Goal: Book appointment/travel/reservation

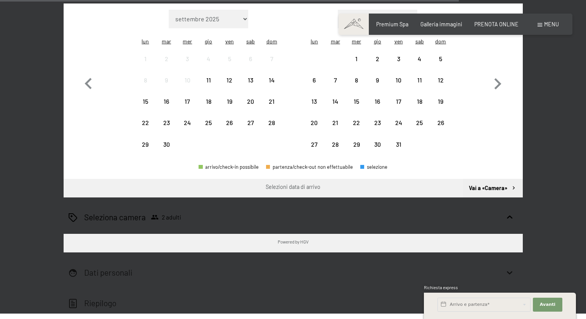
click at [276, 73] on div "Prenotazione Richiesta Premium Spa Galleria immagini PRENOTA ONLINE Menu DE IT …" at bounding box center [293, 298] width 586 height 1073
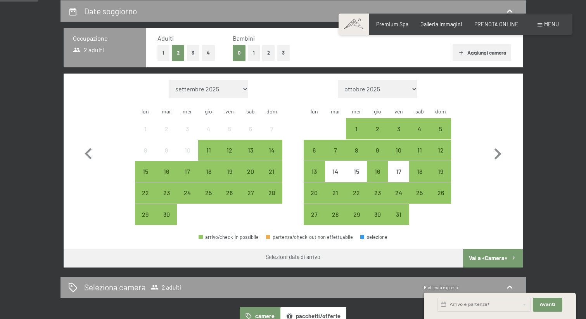
scroll to position [167, 0]
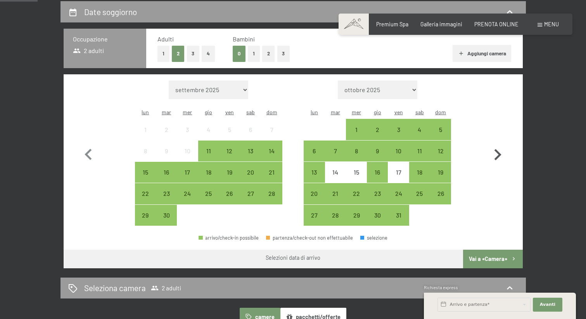
click at [501, 153] on icon "button" at bounding box center [497, 155] width 22 height 22
select select "[DATE]"
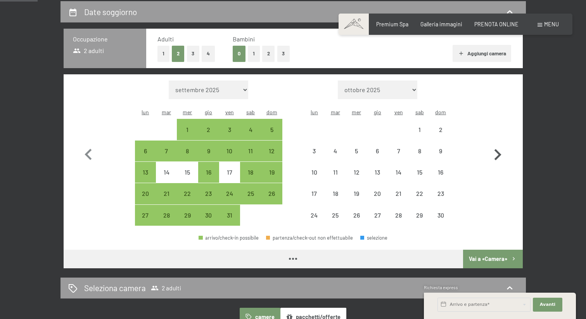
select select "[DATE]"
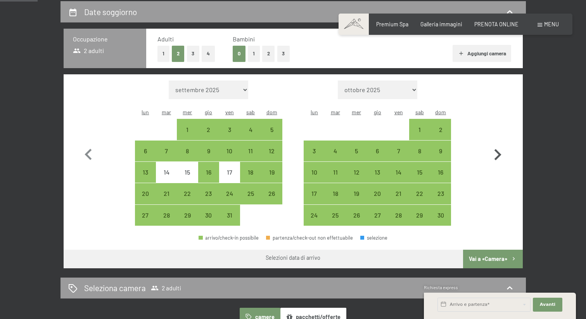
click at [502, 153] on icon "button" at bounding box center [497, 155] width 22 height 22
select select "[DATE]"
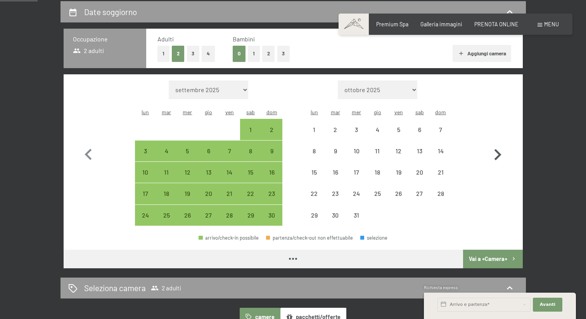
select select "[DATE]"
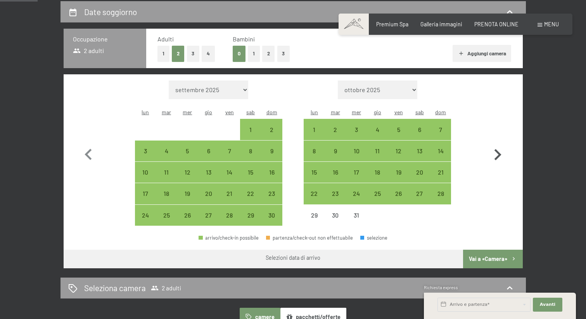
click at [495, 150] on icon "button" at bounding box center [497, 155] width 22 height 22
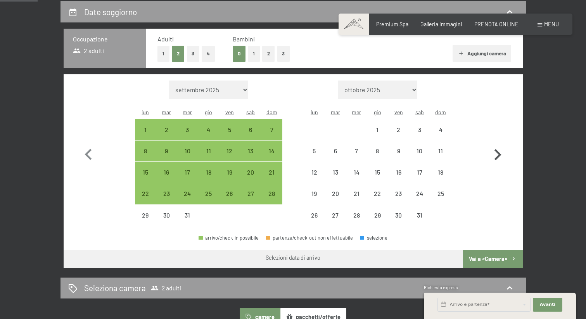
select select "[DATE]"
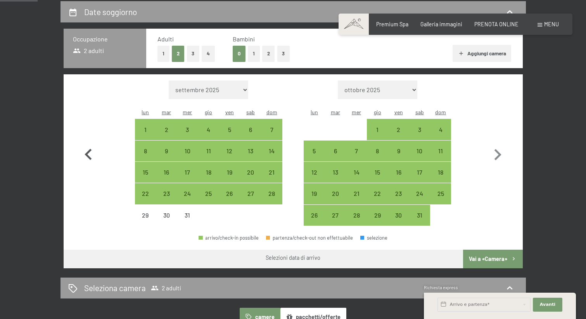
click at [89, 149] on icon "button" at bounding box center [87, 154] width 7 height 11
select select "[DATE]"
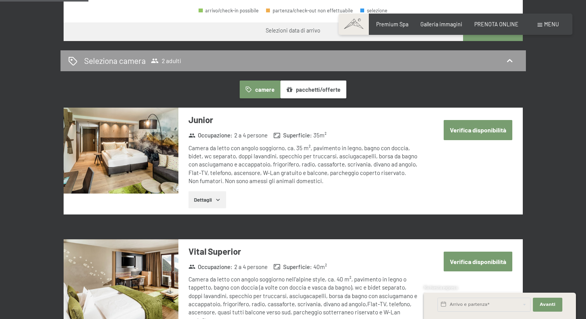
scroll to position [395, 0]
click at [324, 81] on button "pacchetti/offerte" at bounding box center [313, 90] width 66 height 18
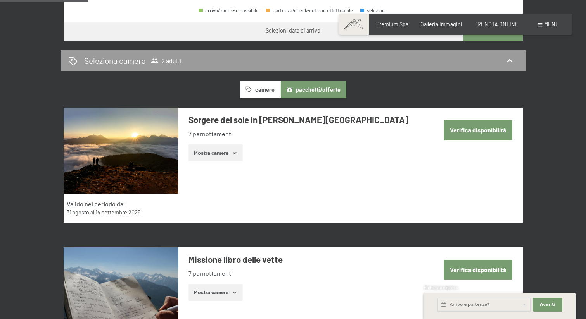
click at [235, 150] on icon "button" at bounding box center [234, 153] width 6 height 6
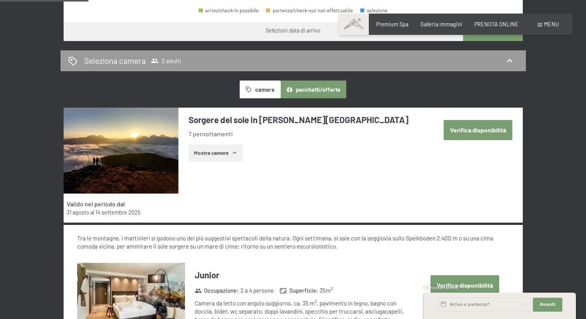
click at [235, 150] on icon "button" at bounding box center [234, 153] width 6 height 6
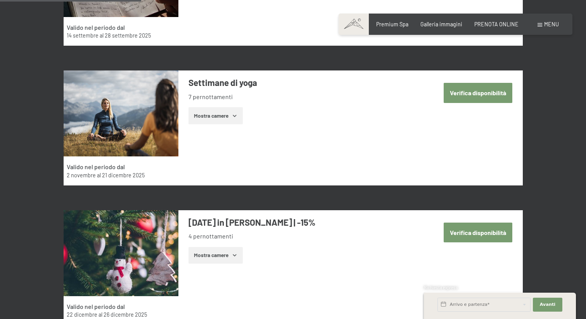
scroll to position [735, 0]
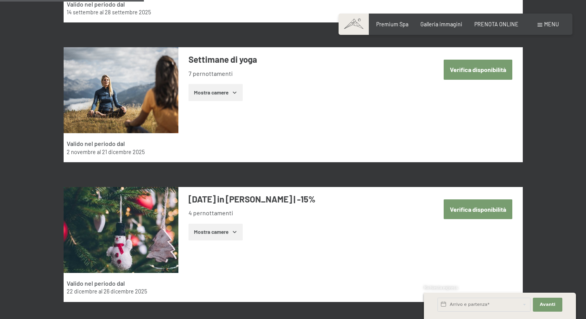
click at [478, 200] on button "Verifica disponibilità" at bounding box center [477, 210] width 69 height 20
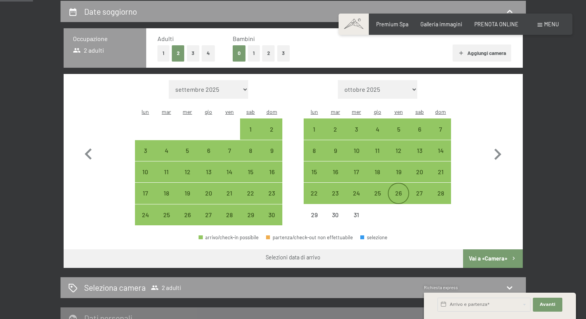
click at [397, 190] on div "26" at bounding box center [397, 199] width 19 height 19
select select "[DATE]"
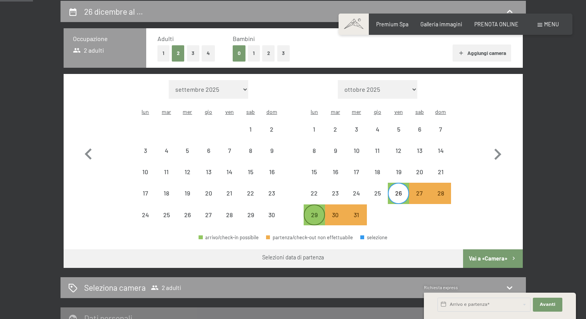
click at [313, 212] on div "29" at bounding box center [313, 221] width 19 height 19
select select "[DATE]"
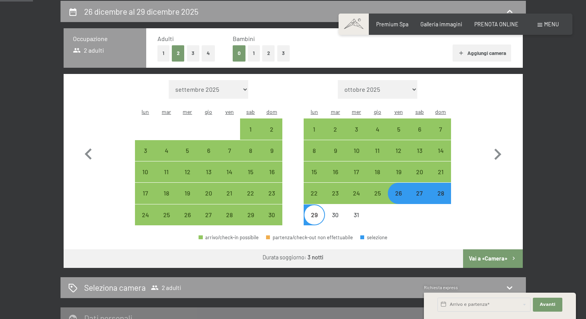
click at [499, 250] on button "Vai a «Camera»" at bounding box center [492, 259] width 59 height 19
select select "[DATE]"
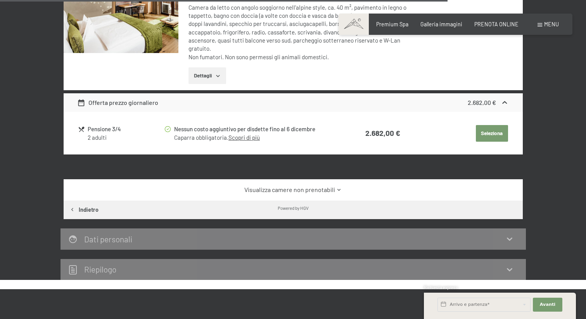
scroll to position [148, 0]
